Goal: Book appointment/travel/reservation

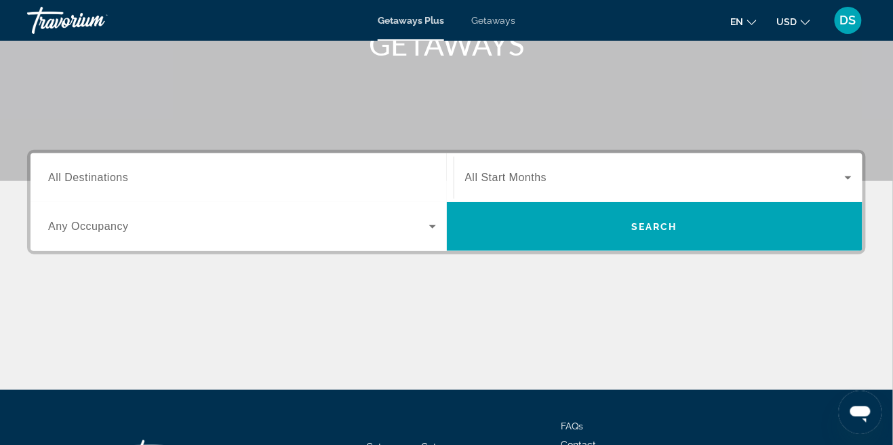
click at [285, 182] on input "Destination All Destinations" at bounding box center [242, 178] width 388 height 16
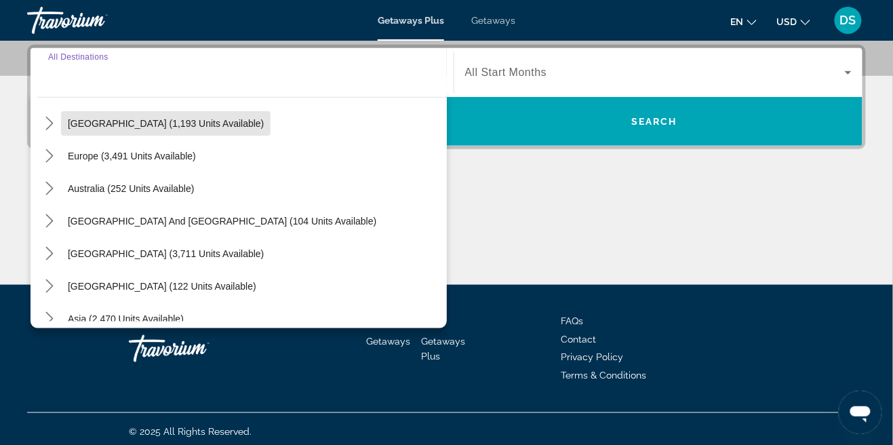
scroll to position [144, 0]
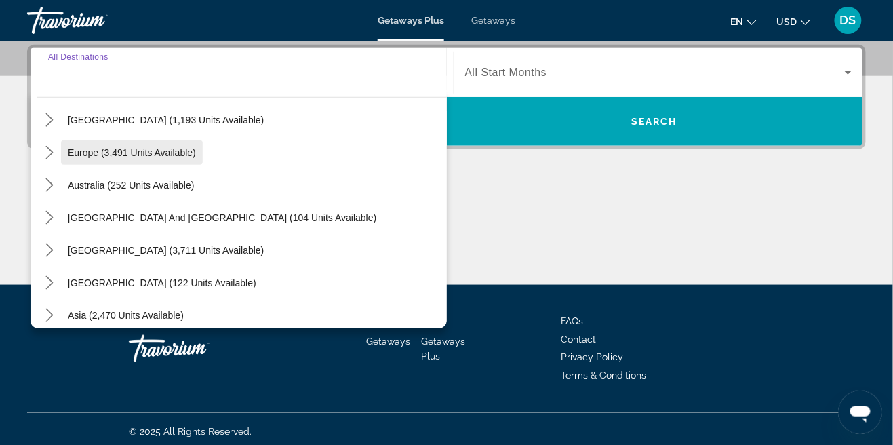
click at [136, 149] on span "Europe (3,491 units available)" at bounding box center [132, 152] width 128 height 11
type input "**********"
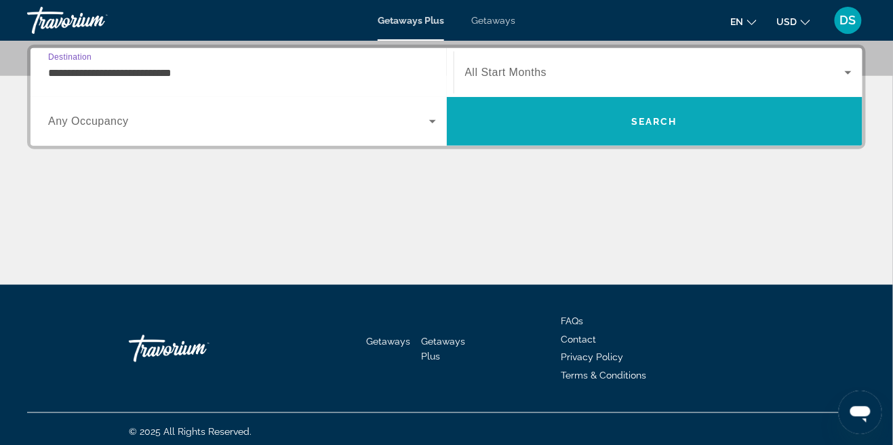
click at [701, 127] on span "Search" at bounding box center [655, 121] width 416 height 33
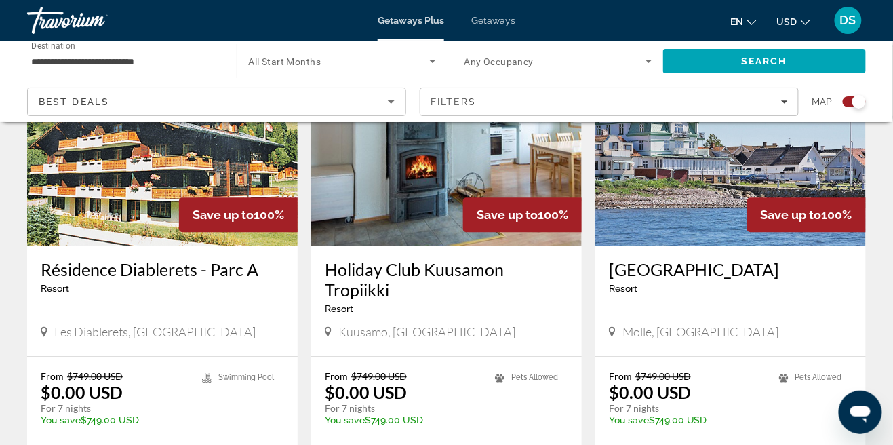
scroll to position [2086, 0]
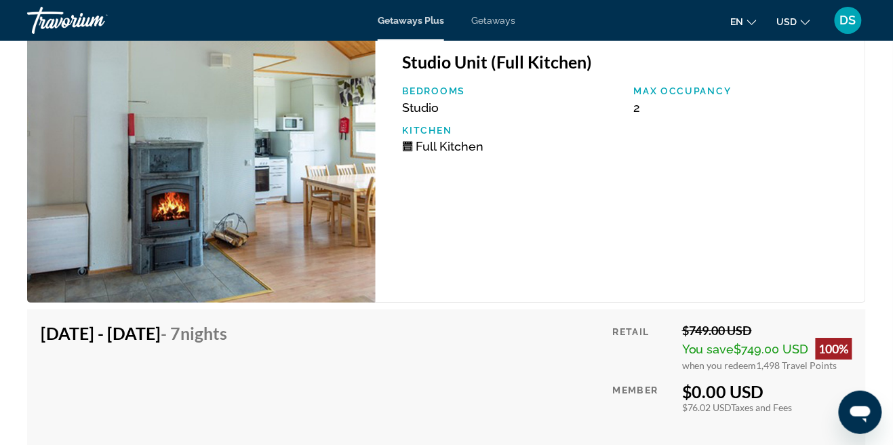
scroll to position [2369, 0]
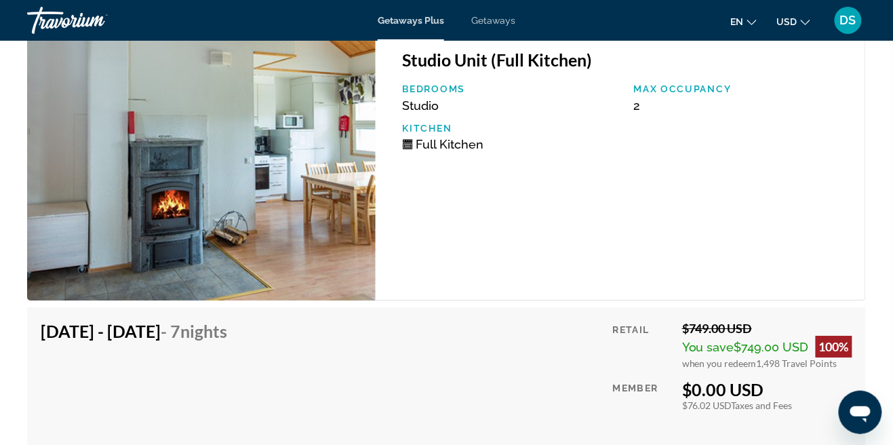
click at [690, 411] on div "Retail $749.00 USD You save $749.00 USD 100% when you redeem 1,498 Travel Point…" at bounding box center [732, 397] width 239 height 152
click at [695, 409] on div "$76.02 USD Taxes and Fees" at bounding box center [767, 405] width 170 height 12
click at [803, 21] on icon "Change currency" at bounding box center [804, 22] width 9 height 9
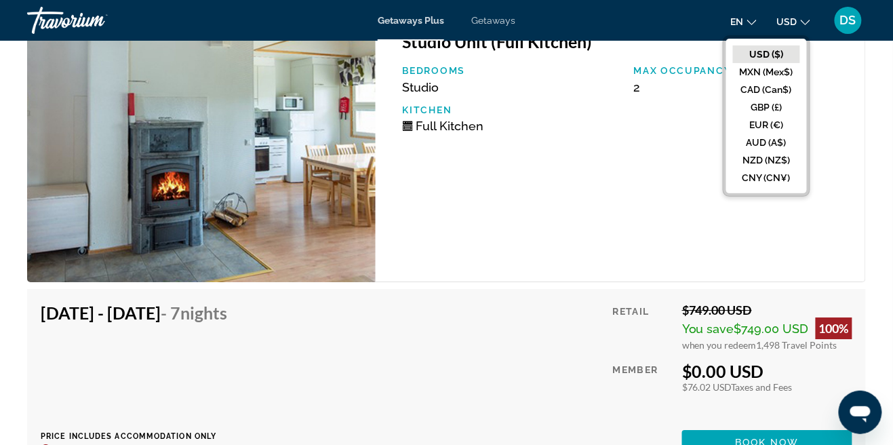
scroll to position [2389, 0]
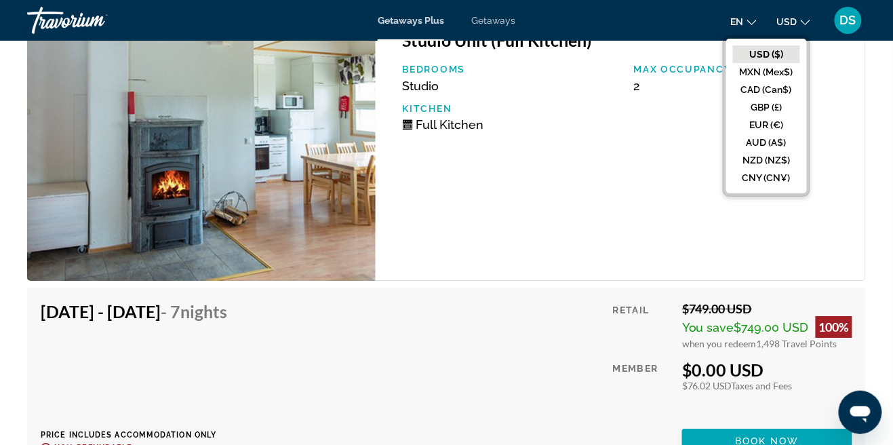
click at [598, 322] on div "[DATE] - [DATE] - 7 Nights Price includes accommodation only Refundable until :…" at bounding box center [446, 377] width 811 height 152
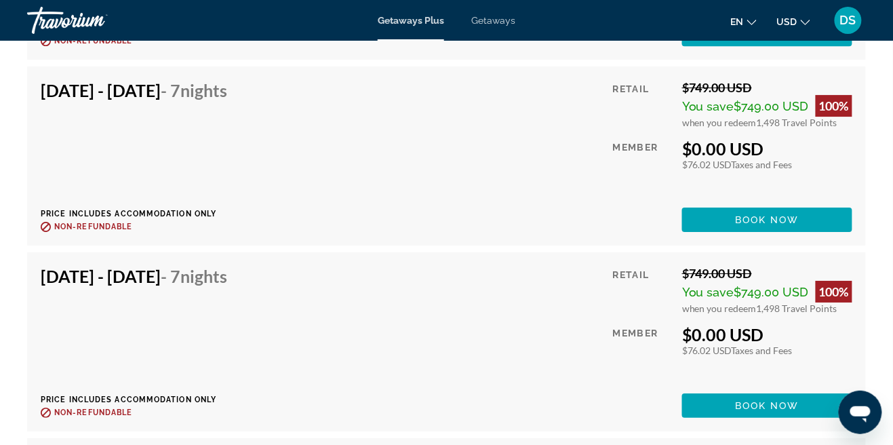
scroll to position [3910, 0]
